Goal: Task Accomplishment & Management: Manage account settings

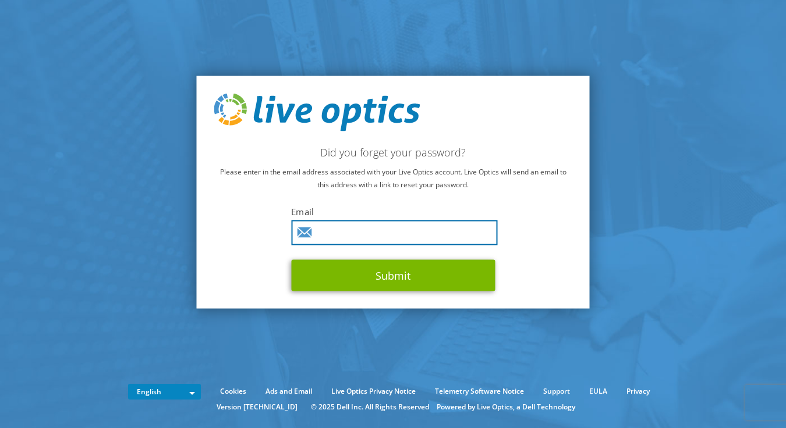
click at [431, 237] on input "text" at bounding box center [394, 233] width 206 height 25
click at [430, 235] on input "text" at bounding box center [394, 233] width 206 height 25
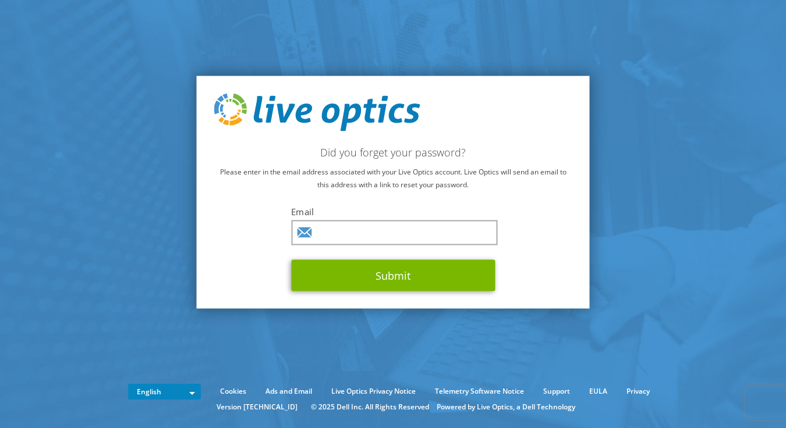
click at [289, 276] on div "Did you forget your password? Please enter in the email address associated with…" at bounding box center [393, 192] width 393 height 233
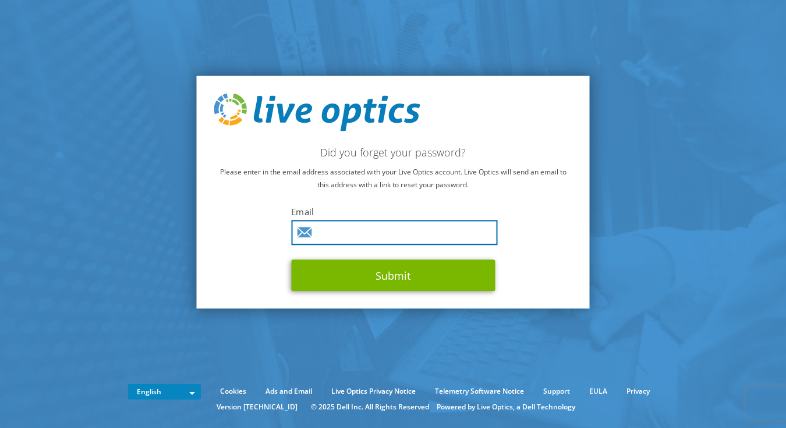
click at [346, 228] on input "text" at bounding box center [394, 233] width 206 height 25
type input "[EMAIL_ADDRESS][PERSON_NAME][DOMAIN_NAME]"
